Goal: Task Accomplishment & Management: Manage account settings

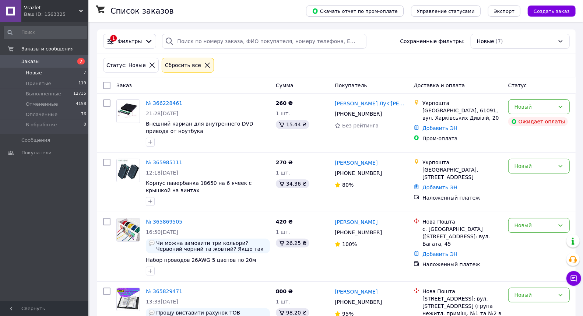
drag, startPoint x: 0, startPoint y: 0, endPoint x: 28, endPoint y: 215, distance: 216.9
click at [28, 215] on div "Заказы и сообщения Заказы 7 Новые 7 Принятые 119 Выполненные 12735 Отмененные 4…" at bounding box center [45, 162] width 91 height 281
click at [48, 113] on span "Оплаченные" at bounding box center [42, 114] width 32 height 7
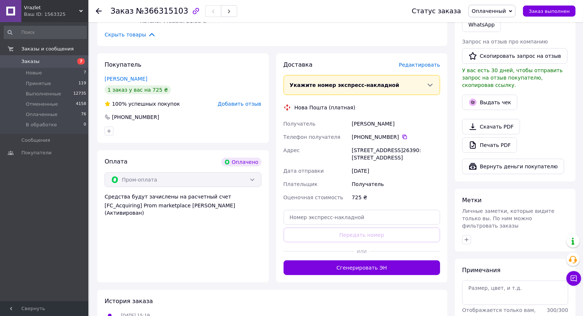
scroll to position [245, 0]
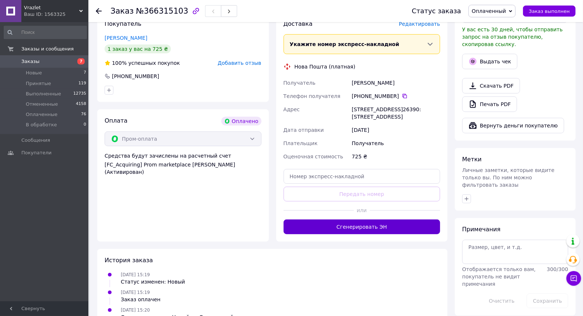
click at [370, 234] on button "Сгенерировать ЭН" at bounding box center [362, 226] width 157 height 15
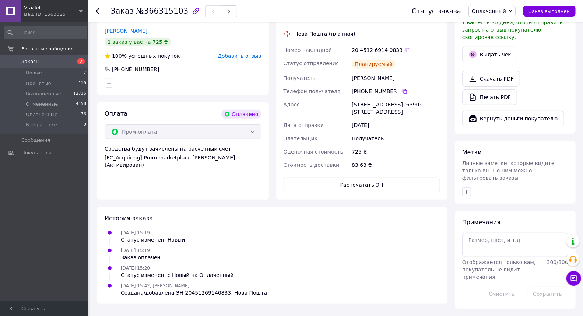
scroll to position [50, 0]
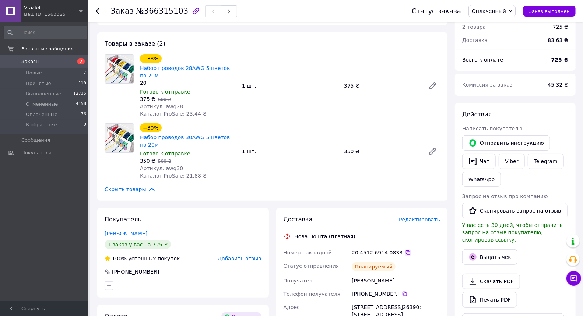
click at [406, 250] on icon at bounding box center [408, 252] width 4 height 4
click at [171, 166] on span "Артикул: awg30" at bounding box center [161, 168] width 43 height 6
copy span "awg30"
click at [170, 109] on span "Артикул: awg28" at bounding box center [161, 106] width 43 height 6
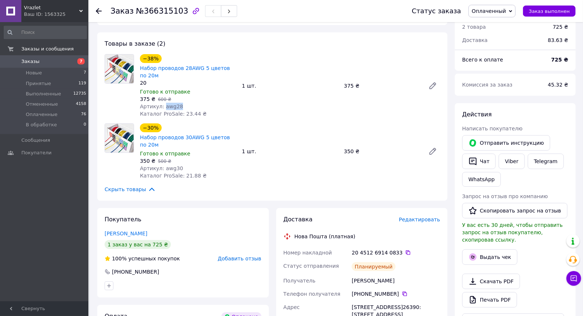
click at [170, 109] on span "Артикул: awg28" at bounding box center [161, 106] width 43 height 6
copy span "awg28"
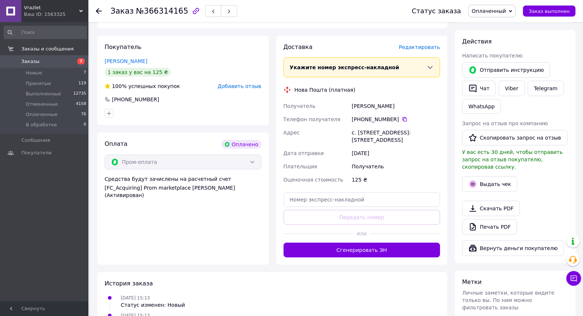
scroll to position [204, 0]
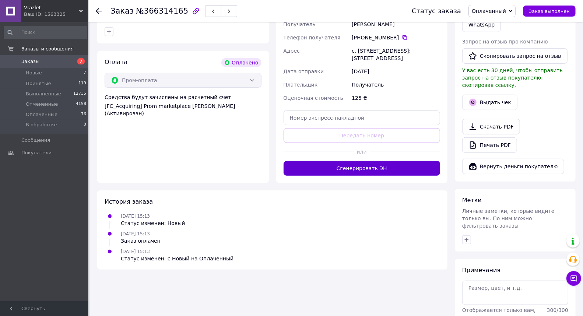
click at [340, 166] on button "Сгенерировать ЭН" at bounding box center [362, 168] width 157 height 15
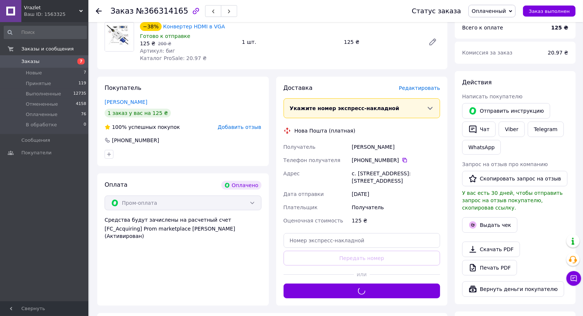
scroll to position [41, 0]
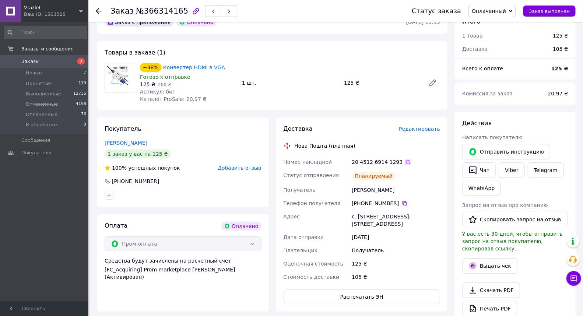
click at [405, 161] on icon at bounding box center [408, 162] width 6 height 6
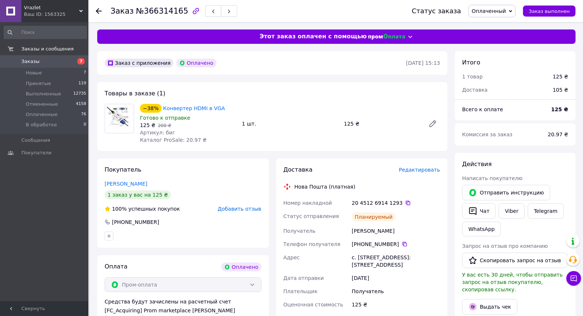
click at [163, 132] on span "Артикул: биг" at bounding box center [157, 133] width 35 height 6
copy span "биг"
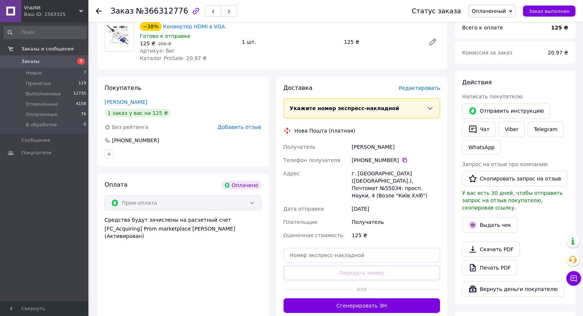
scroll to position [163, 0]
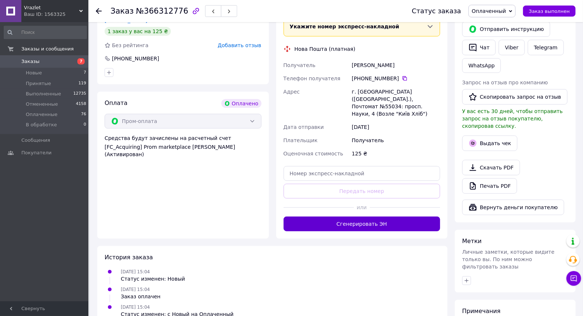
click at [378, 217] on button "Сгенерировать ЭН" at bounding box center [362, 224] width 157 height 15
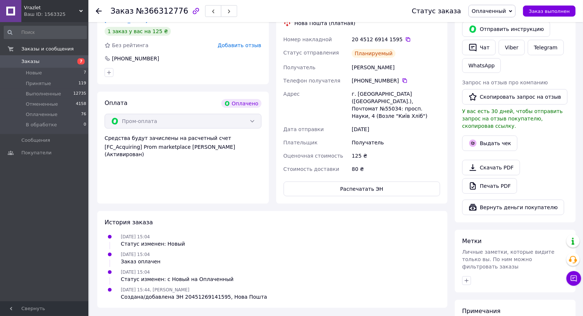
scroll to position [41, 0]
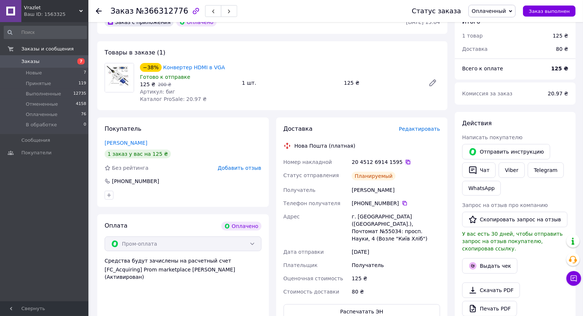
click at [405, 160] on icon at bounding box center [408, 162] width 6 height 6
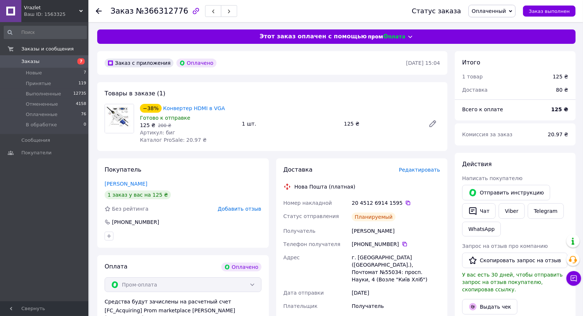
click at [165, 133] on span "Артикул: биг" at bounding box center [157, 133] width 35 height 6
click at [165, 132] on span "Артикул: биг" at bounding box center [157, 133] width 35 height 6
copy span "биг"
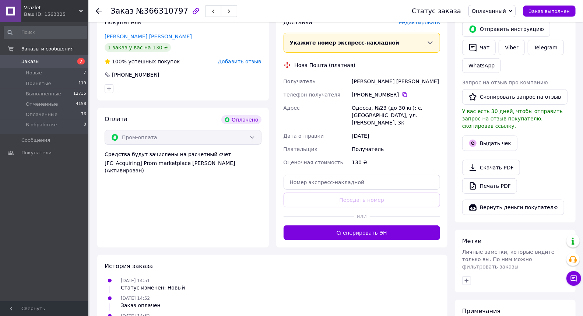
scroll to position [204, 0]
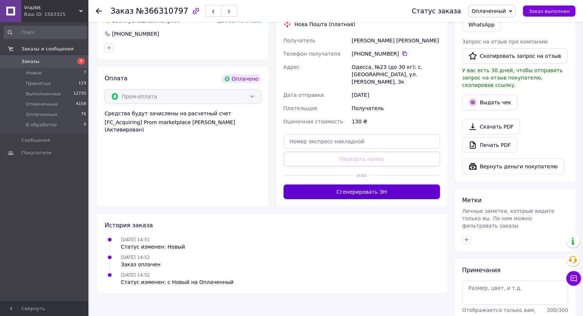
click at [355, 191] on button "Сгенерировать ЭН" at bounding box center [362, 191] width 157 height 15
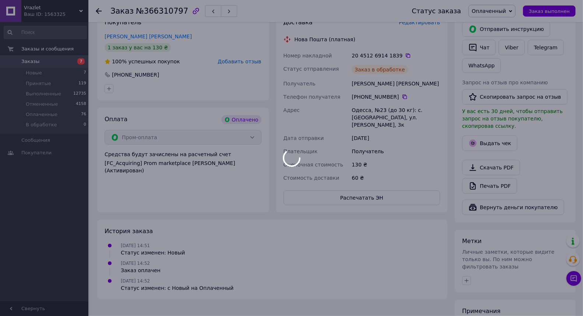
scroll to position [123, 0]
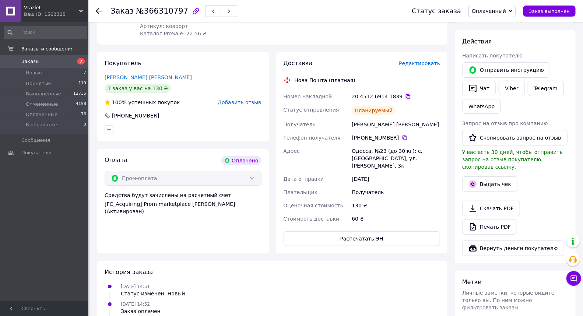
click at [405, 96] on icon at bounding box center [408, 97] width 6 height 6
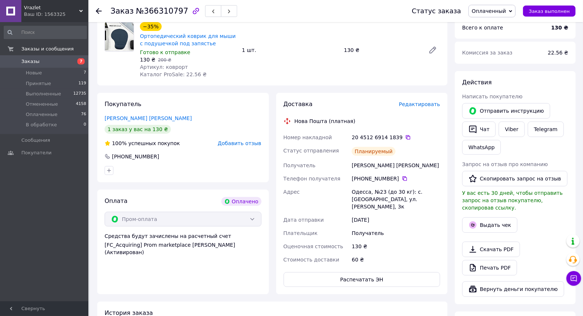
scroll to position [0, 0]
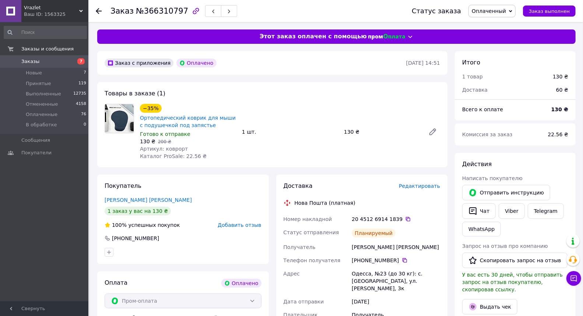
click at [168, 153] on span "Каталог ProSale: 22.56 ₴" at bounding box center [173, 156] width 67 height 6
click at [166, 148] on span "Артикул: коврорт" at bounding box center [164, 149] width 48 height 6
copy span "коврорт"
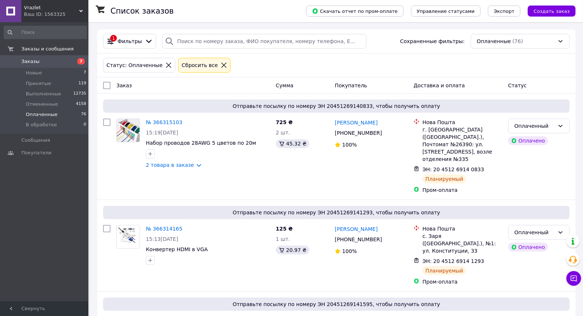
scroll to position [3874, 0]
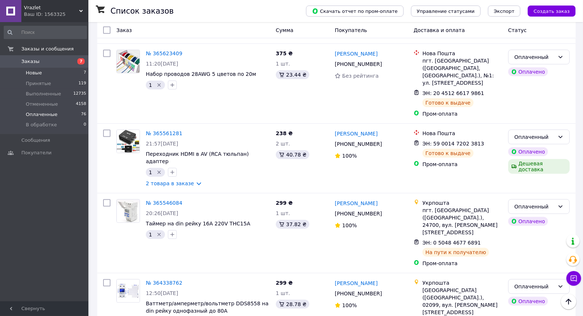
click at [37, 71] on span "Новые" at bounding box center [34, 73] width 16 height 7
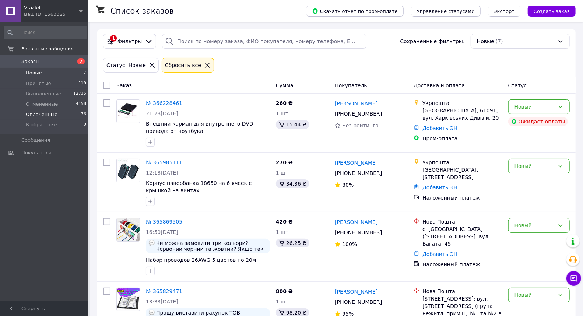
click at [45, 116] on span "Оплаченные" at bounding box center [42, 114] width 32 height 7
